Goal: Check status: Check status

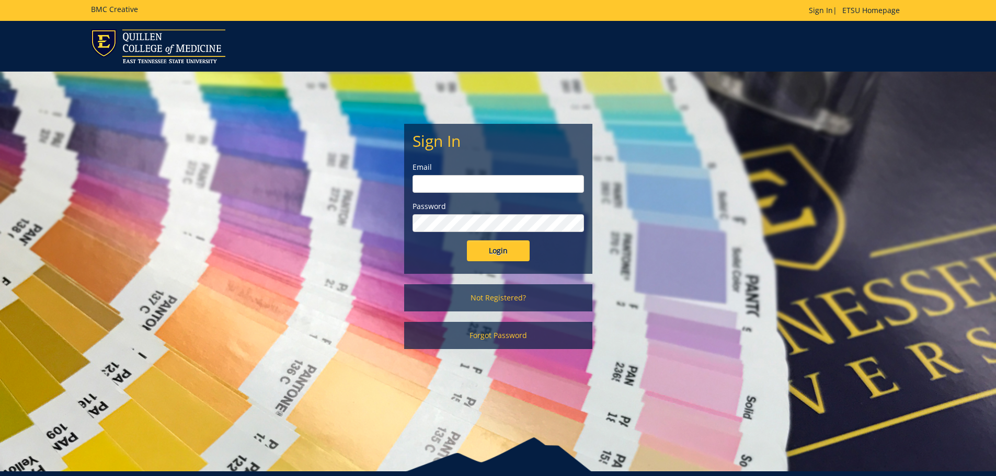
type input "[EMAIL_ADDRESS][DOMAIN_NAME]"
click at [515, 249] on input "Login" at bounding box center [498, 251] width 63 height 21
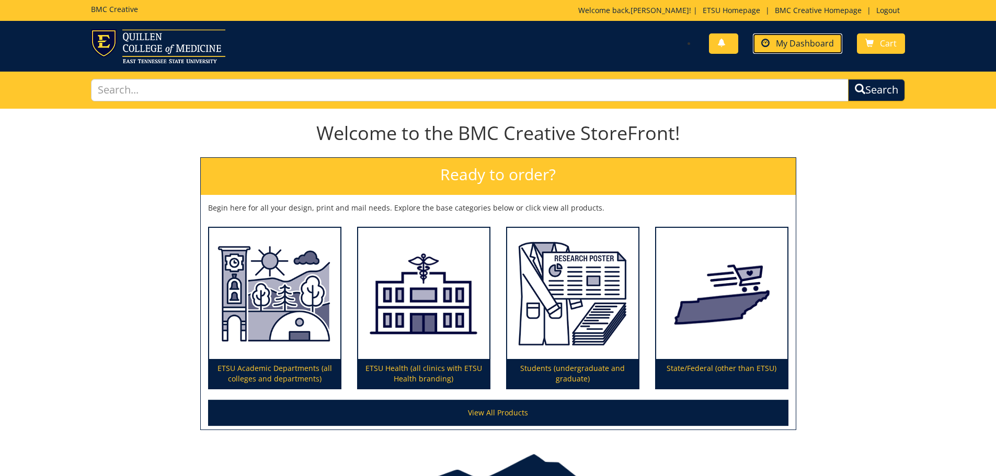
click at [768, 50] on link "My Dashboard" at bounding box center [797, 43] width 89 height 20
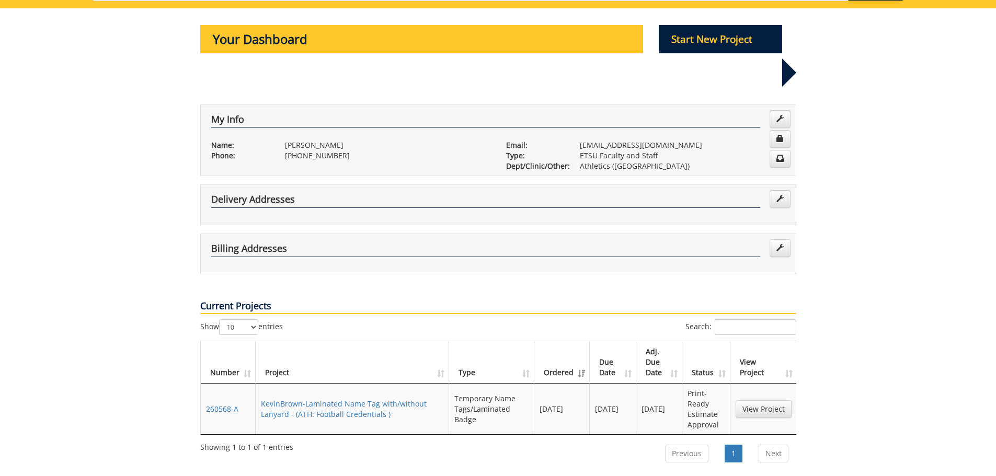
scroll to position [209, 0]
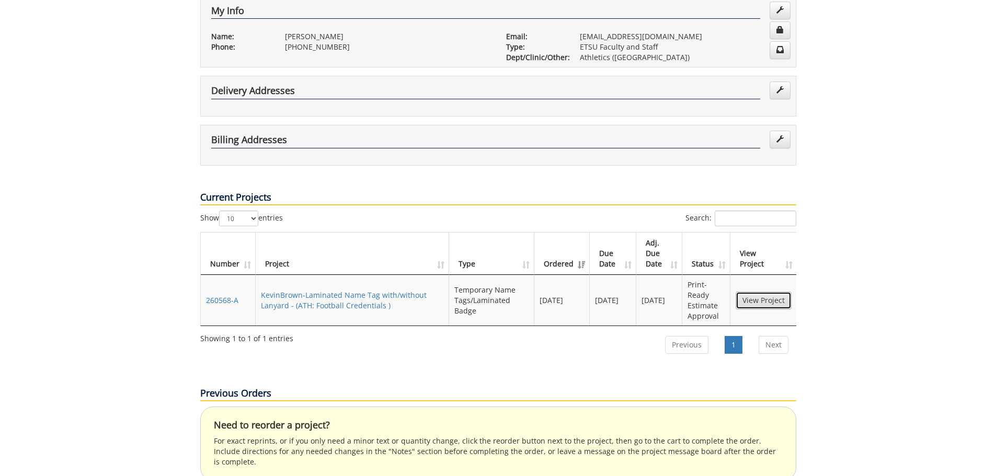
click at [780, 292] on link "View Project" at bounding box center [764, 301] width 56 height 18
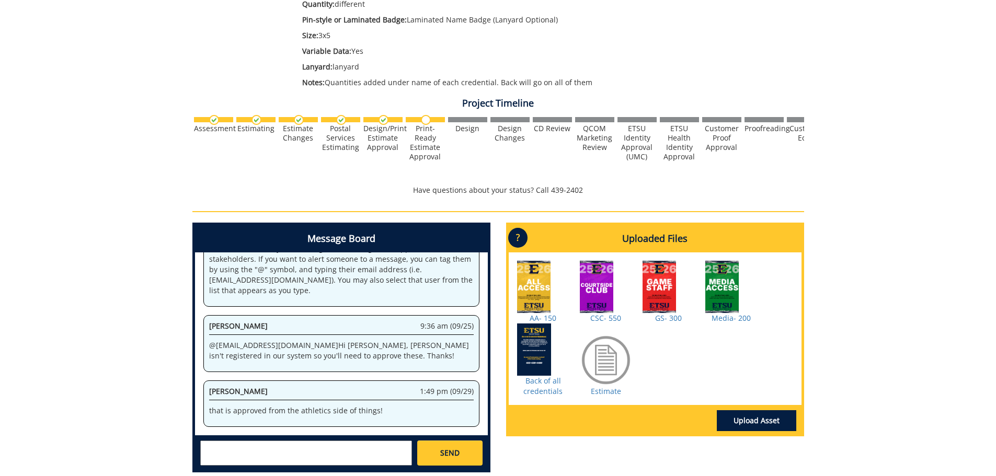
scroll to position [367, 0]
